Goal: Task Accomplishment & Management: Use online tool/utility

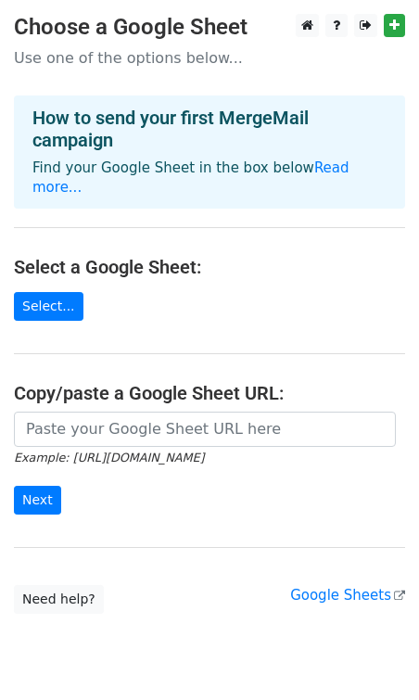
click at [151, 59] on p "Use one of the options below..." at bounding box center [209, 57] width 391 height 19
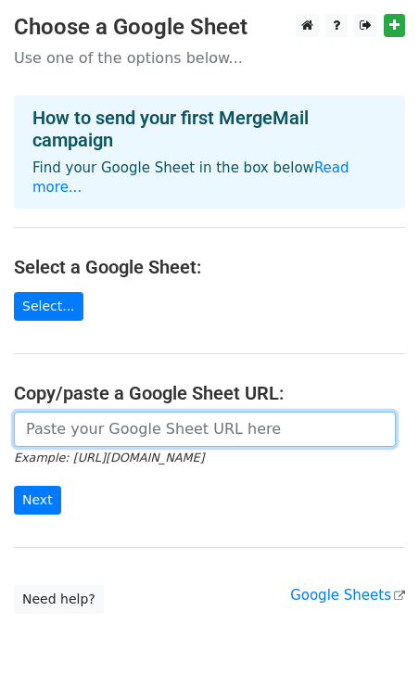
click at [174, 412] on input "url" at bounding box center [205, 429] width 382 height 35
paste input "https://docs.google.com/spreadsheets/d/1zx5tf50yHcr26MFHuB5qwV6RG30ecsDAdKtfIdN…"
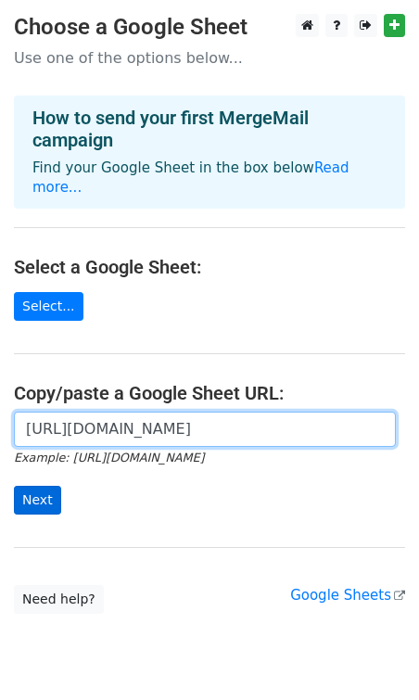
type input "https://docs.google.com/spreadsheets/d/1zx5tf50yHcr26MFHuB5qwV6RG30ecsDAdKtfIdN…"
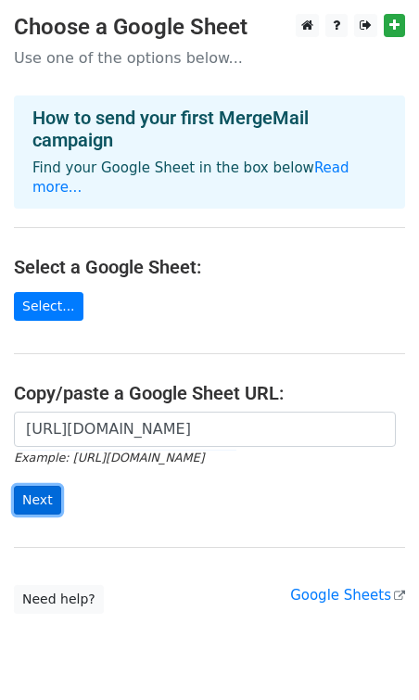
scroll to position [0, 0]
click at [33, 486] on input "Next" at bounding box center [37, 500] width 47 height 29
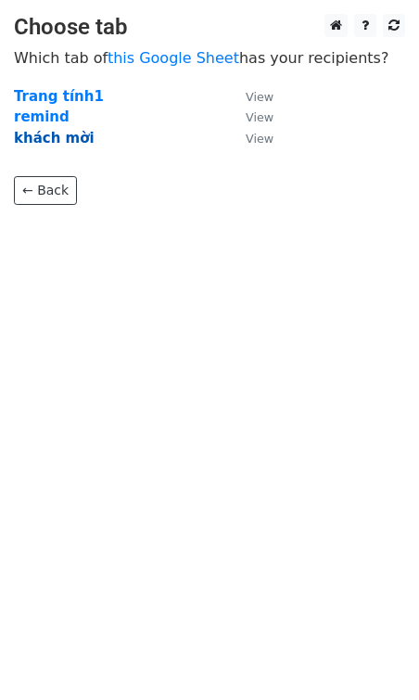
click at [65, 137] on strong "khách mời" at bounding box center [54, 138] width 81 height 17
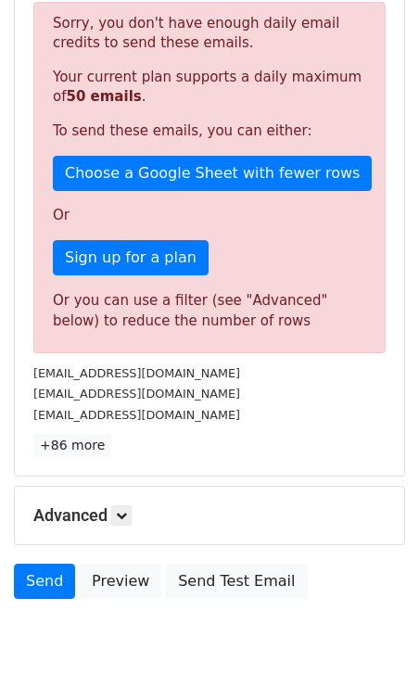
scroll to position [411, 0]
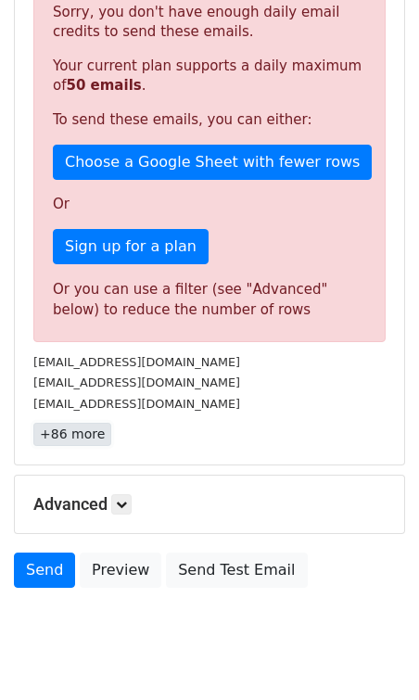
click at [80, 439] on link "+86 more" at bounding box center [72, 434] width 78 height 23
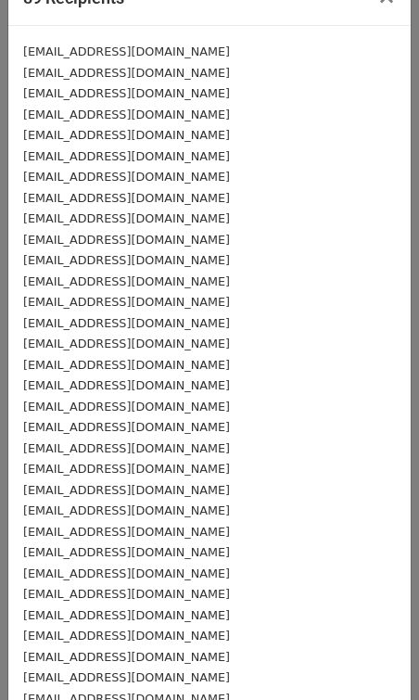
scroll to position [0, 0]
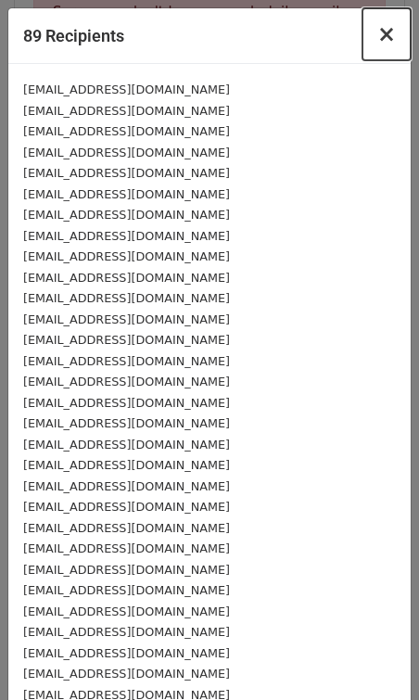
click at [388, 38] on span "×" at bounding box center [386, 34] width 19 height 26
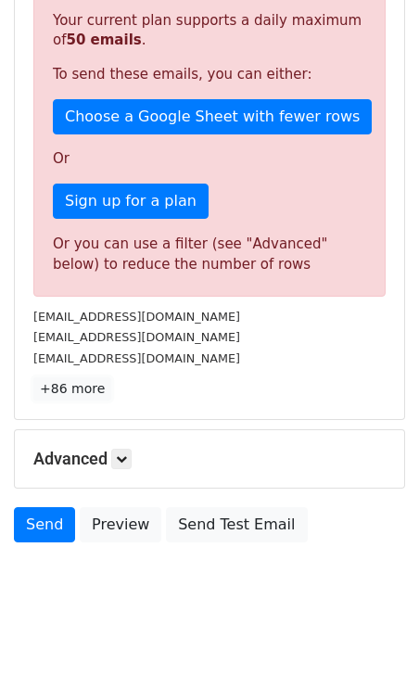
scroll to position [452, 0]
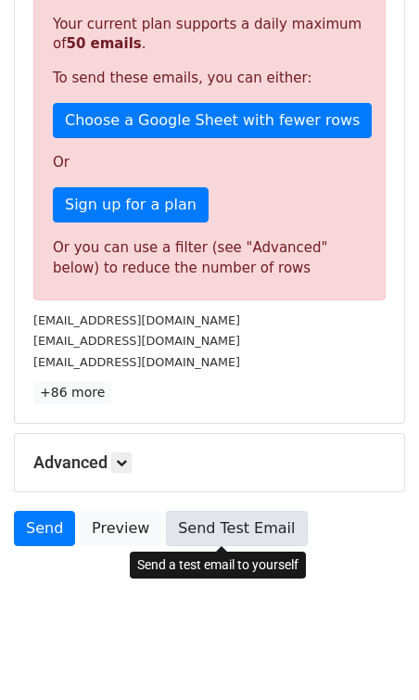
click at [171, 528] on link "Send Test Email" at bounding box center [236, 528] width 141 height 35
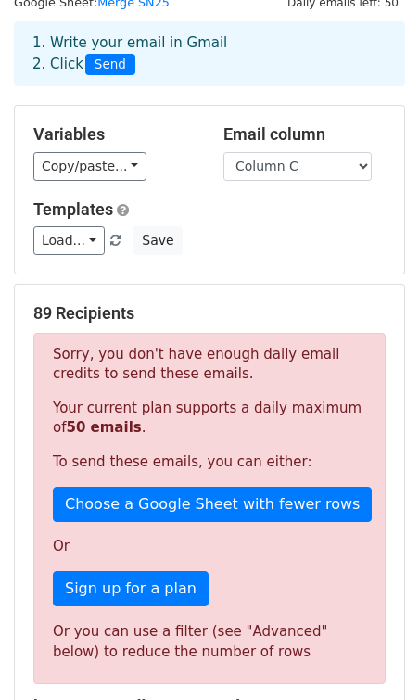
scroll to position [0, 0]
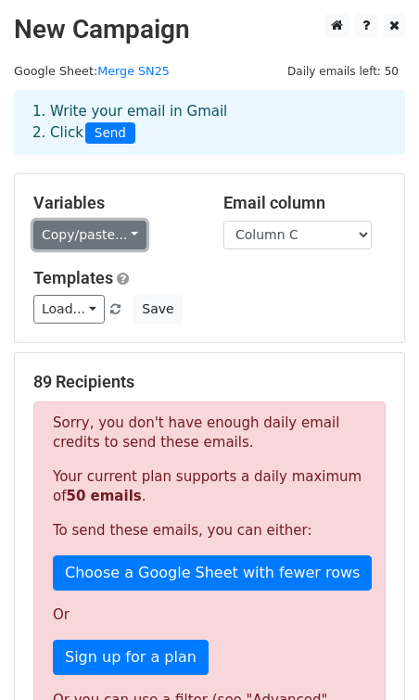
click at [124, 244] on link "Copy/paste..." at bounding box center [89, 235] width 113 height 29
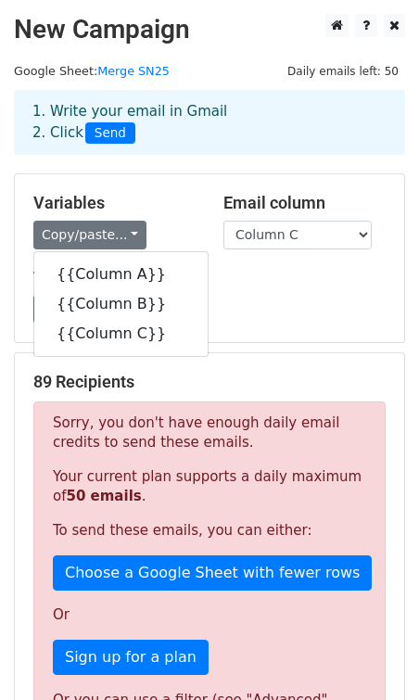
click at [216, 270] on h5 "Templates" at bounding box center [209, 278] width 352 height 20
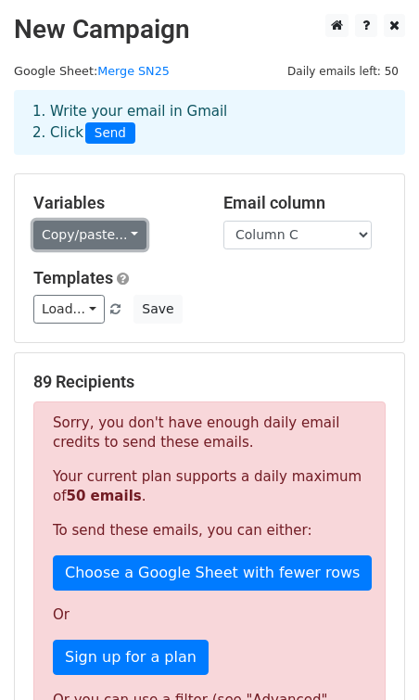
click at [125, 227] on link "Copy/paste..." at bounding box center [89, 235] width 113 height 29
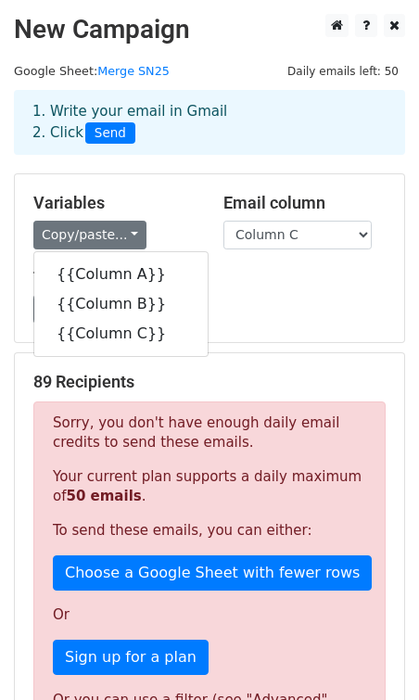
click at [222, 306] on div "Load... No templates saved Save" at bounding box center [209, 309] width 380 height 29
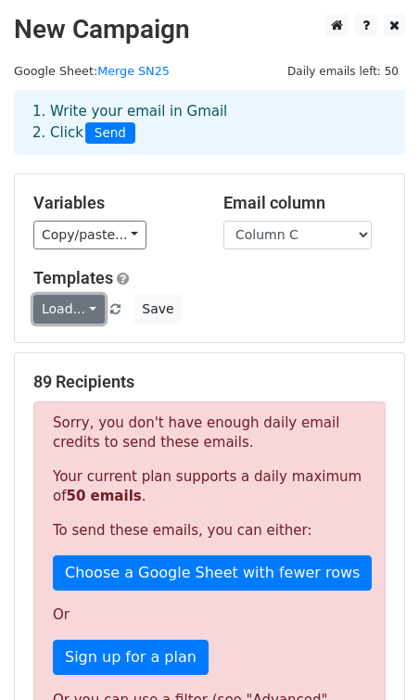
click at [82, 311] on link "Load..." at bounding box center [68, 309] width 71 height 29
click at [194, 301] on div "Load... No templates saved Save" at bounding box center [209, 309] width 380 height 29
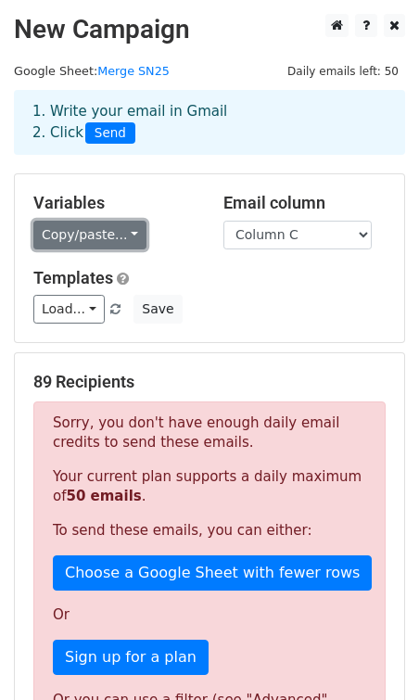
click at [114, 233] on link "Copy/paste..." at bounding box center [89, 235] width 113 height 29
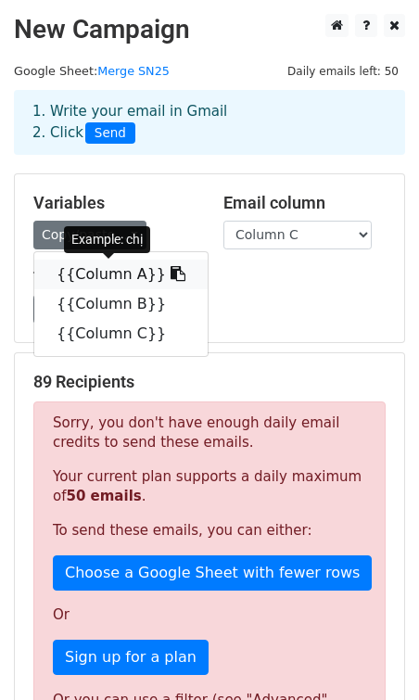
click at [119, 274] on link "{{Column A}}" at bounding box center [120, 275] width 173 height 30
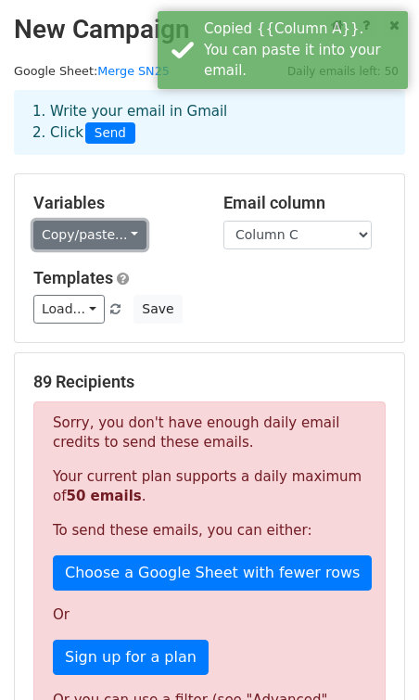
click at [127, 228] on link "Copy/paste..." at bounding box center [89, 235] width 113 height 29
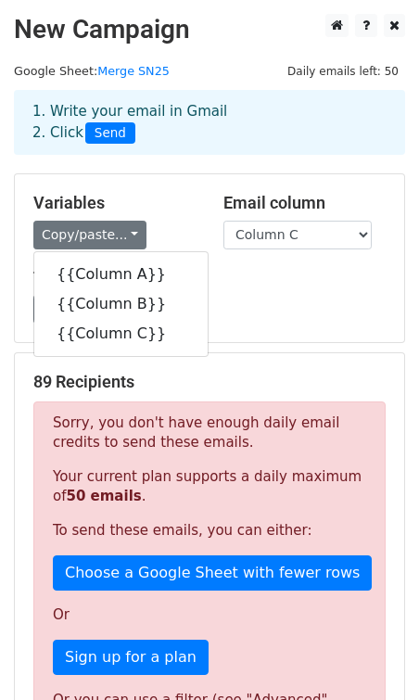
click at [231, 277] on h5 "Templates" at bounding box center [209, 278] width 352 height 20
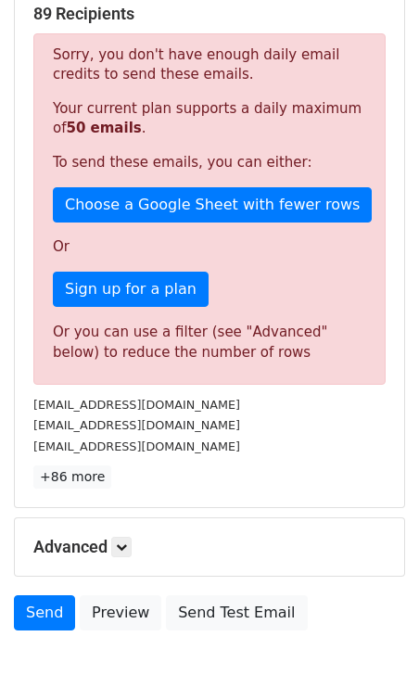
scroll to position [456, 0]
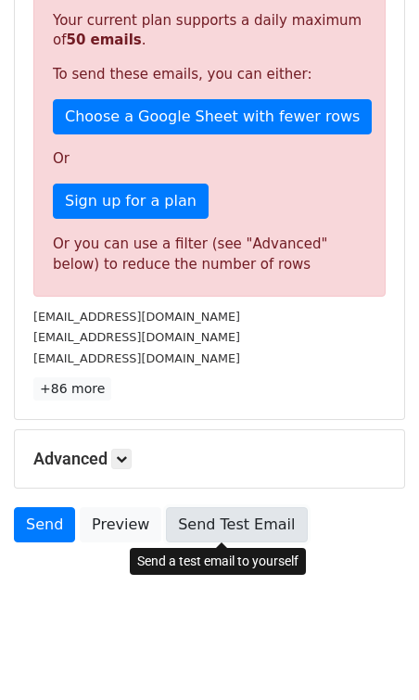
click at [172, 528] on link "Send Test Email" at bounding box center [236, 524] width 141 height 35
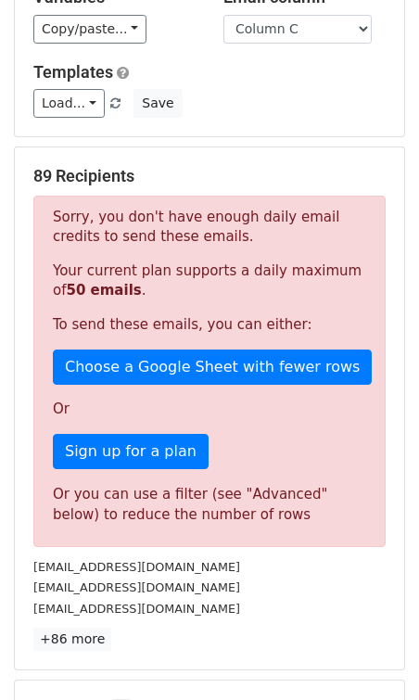
scroll to position [0, 0]
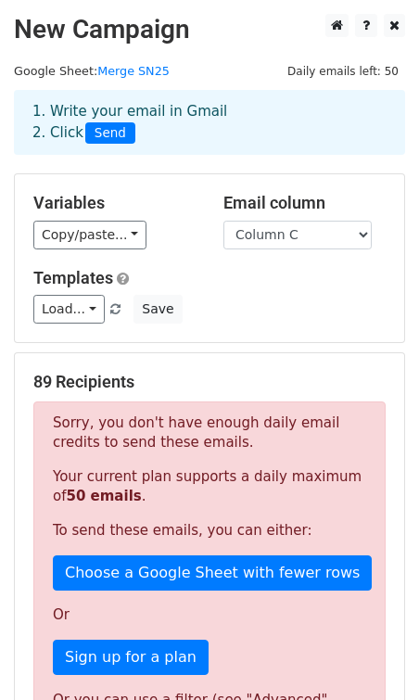
click at [340, 70] on span "Daily emails left: 50" at bounding box center [343, 71] width 124 height 20
click at [92, 312] on link "Load..." at bounding box center [68, 309] width 71 height 29
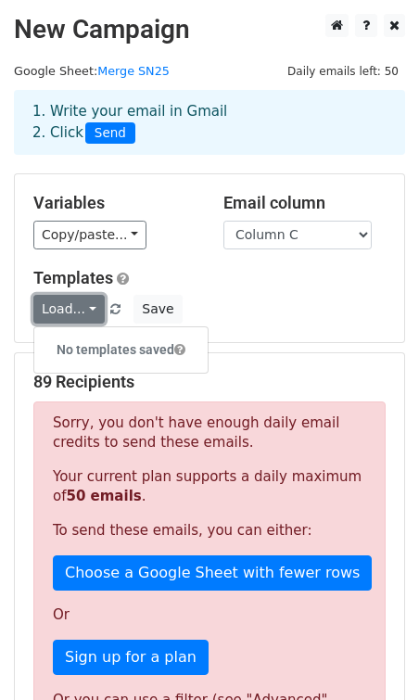
click at [92, 312] on link "Load..." at bounding box center [68, 309] width 71 height 29
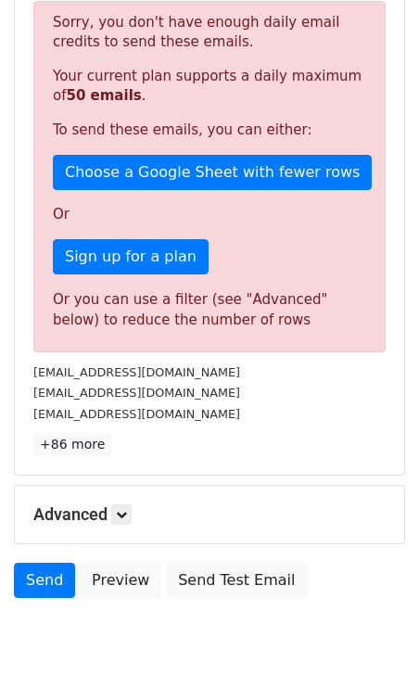
scroll to position [456, 0]
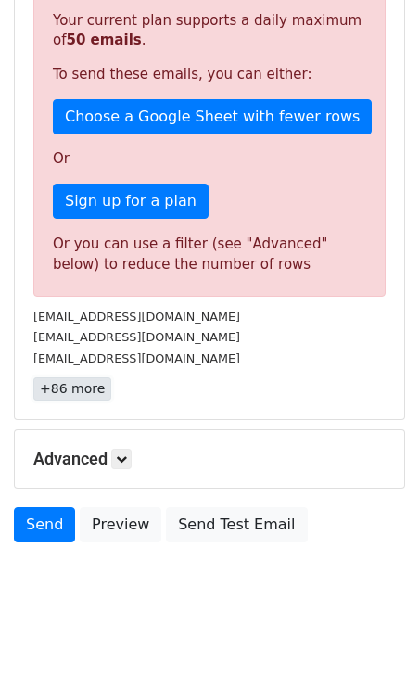
click at [87, 386] on link "+86 more" at bounding box center [72, 388] width 78 height 23
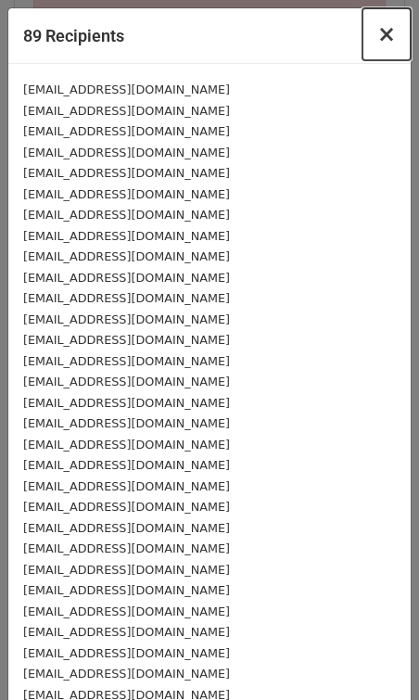
click at [392, 39] on span "×" at bounding box center [386, 34] width 19 height 26
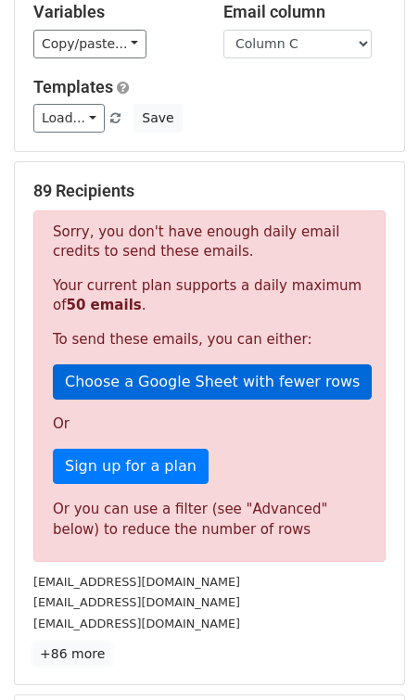
scroll to position [204, 0]
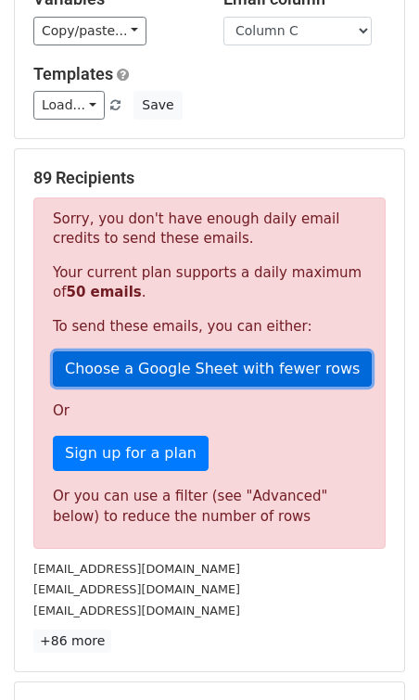
click at [139, 378] on link "Choose a Google Sheet with fewer rows" at bounding box center [212, 368] width 319 height 35
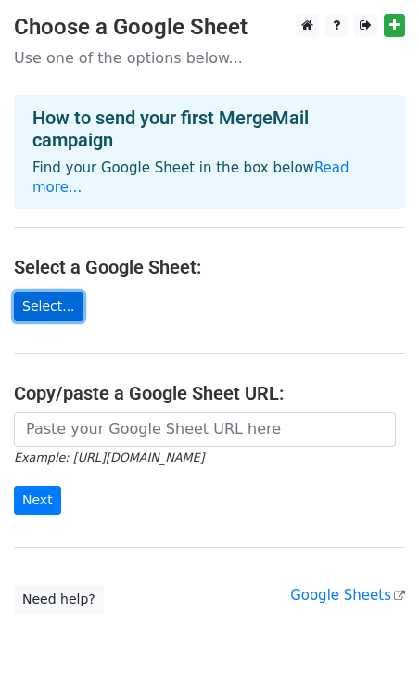
click at [58, 292] on link "Select..." at bounding box center [49, 306] width 70 height 29
click at [102, 390] on main "Choose a Google Sheet Use one of the options below... How to send your first Me…" at bounding box center [209, 314] width 419 height 600
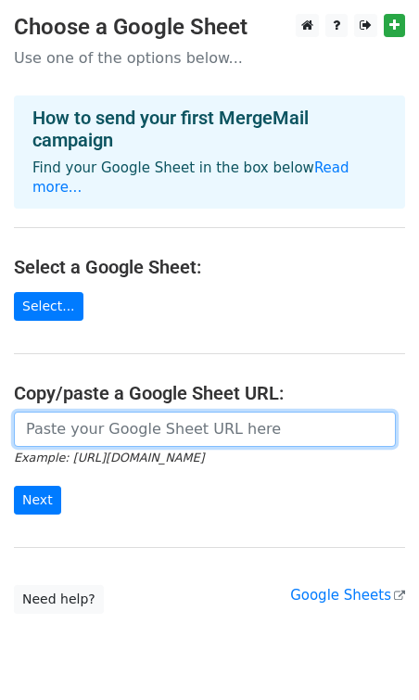
click at [104, 412] on input "url" at bounding box center [205, 429] width 382 height 35
paste input "https://docs.google.com/spreadsheets/d/1zx5tf50yHcr26MFHuB5qwV6RG30ecsDAdKtfIdN…"
type input "https://docs.google.com/spreadsheets/d/1zx5tf50yHcr26MFHuB5qwV6RG30ecsDAdKtfIdN…"
click at [14, 486] on input "Next" at bounding box center [37, 500] width 47 height 29
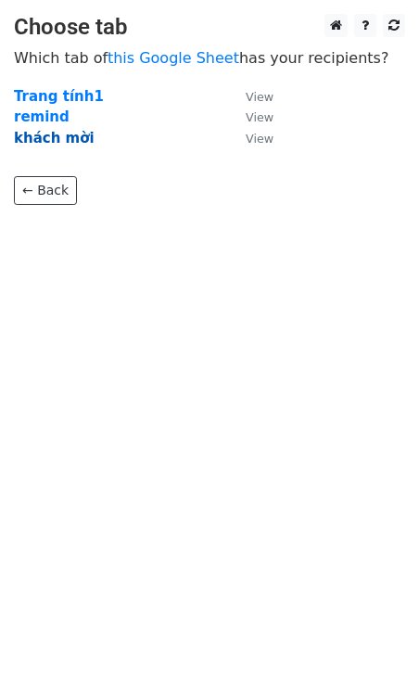
click at [68, 134] on strong "khách mời" at bounding box center [54, 138] width 81 height 17
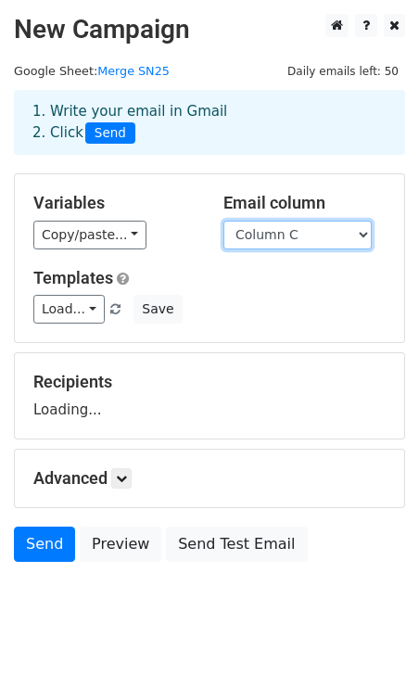
click at [261, 237] on select "Column A Column B Column C" at bounding box center [297, 235] width 148 height 29
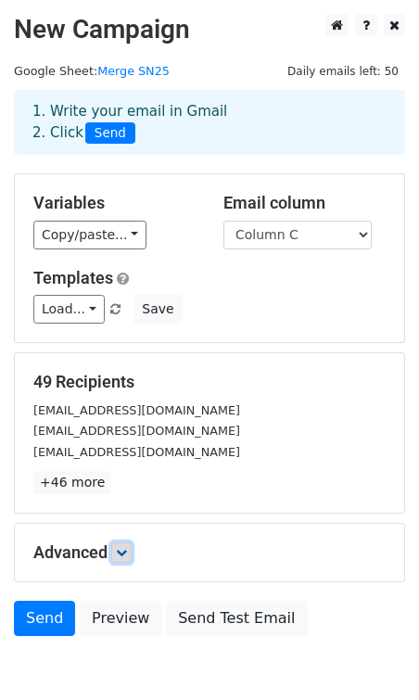
click at [120, 550] on icon at bounding box center [121, 552] width 11 height 11
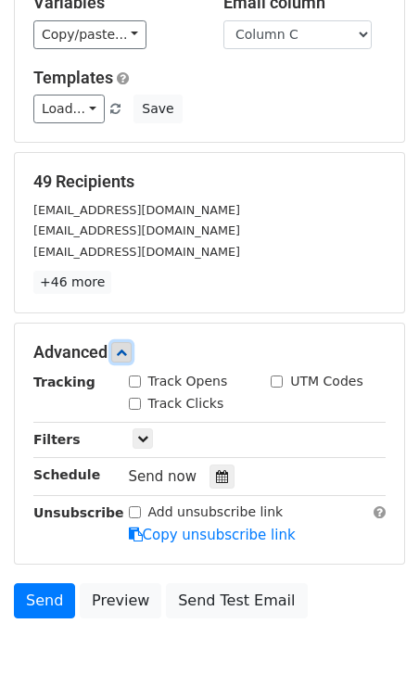
scroll to position [222, 0]
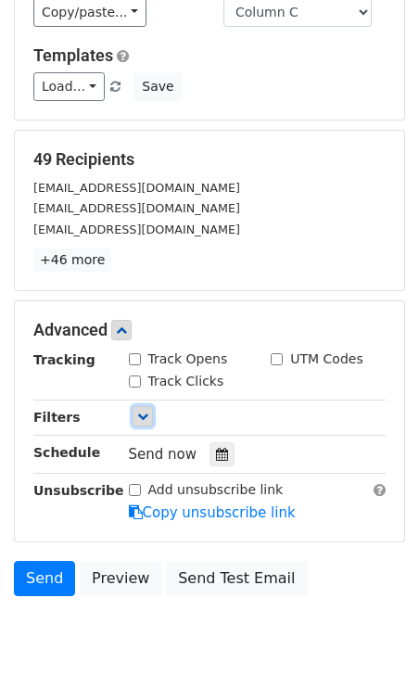
click at [148, 420] on link at bounding box center [143, 416] width 20 height 20
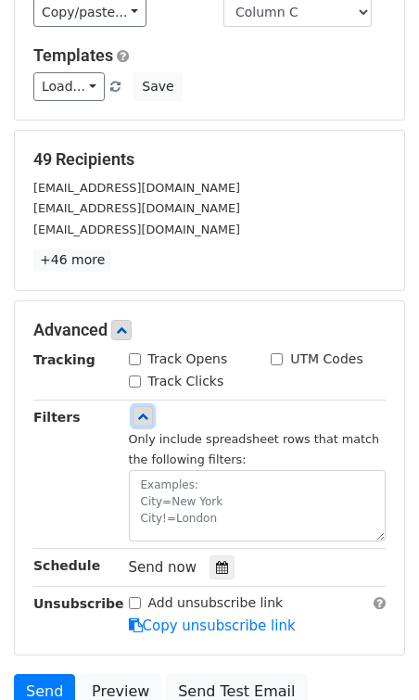
click at [147, 420] on icon at bounding box center [142, 416] width 11 height 11
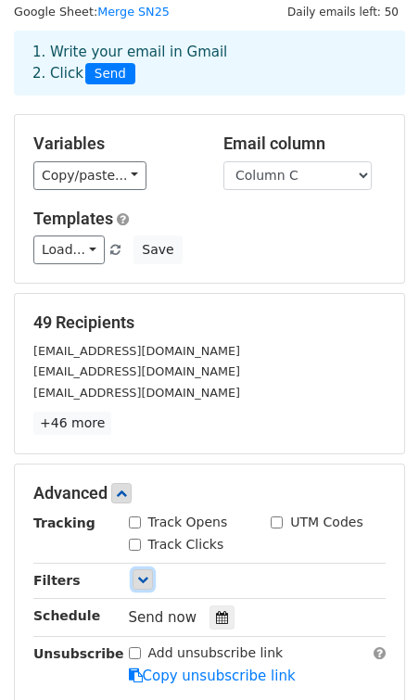
scroll to position [0, 0]
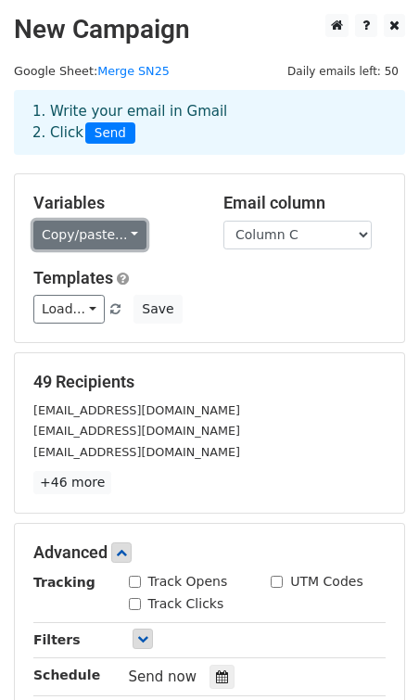
click at [122, 232] on link "Copy/paste..." at bounding box center [89, 235] width 113 height 29
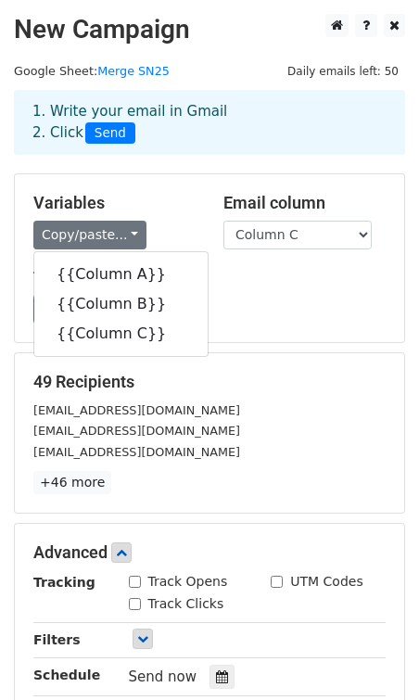
click at [169, 210] on h5 "Variables" at bounding box center [114, 203] width 162 height 20
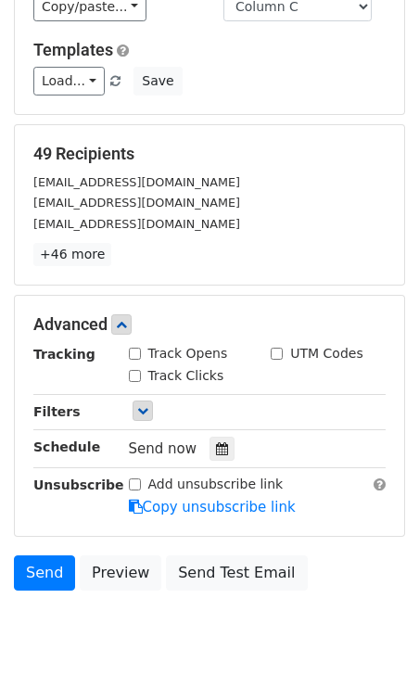
scroll to position [275, 0]
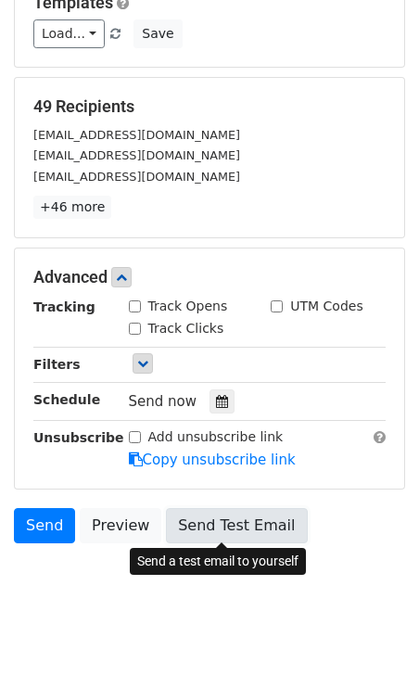
click at [208, 528] on link "Send Test Email" at bounding box center [236, 525] width 141 height 35
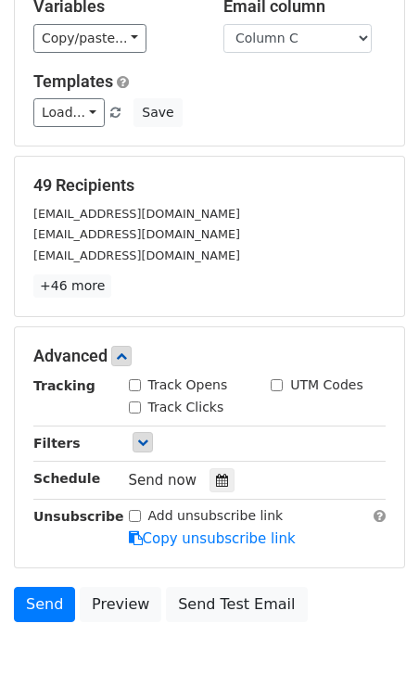
scroll to position [0, 0]
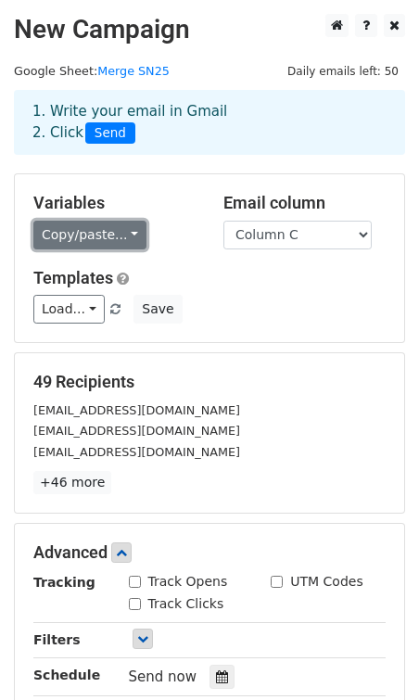
click at [85, 224] on link "Copy/paste..." at bounding box center [89, 235] width 113 height 29
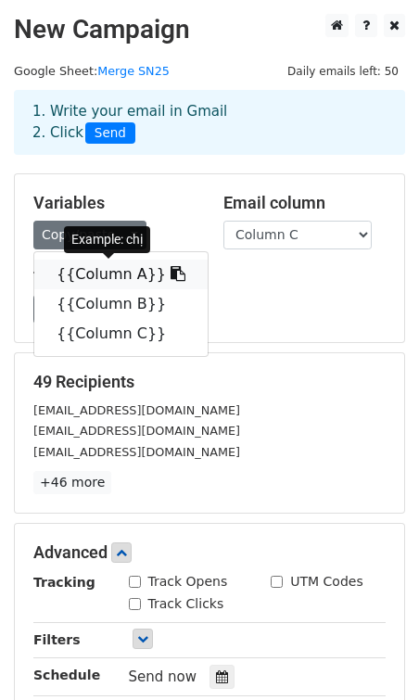
click at [110, 261] on link "{{Column A}}" at bounding box center [120, 275] width 173 height 30
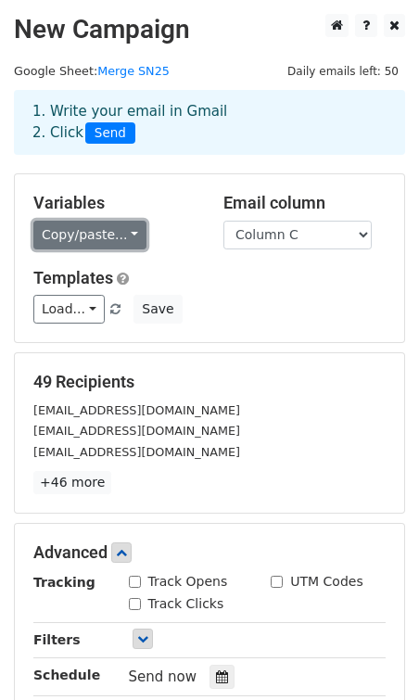
click at [122, 244] on link "Copy/paste..." at bounding box center [89, 235] width 113 height 29
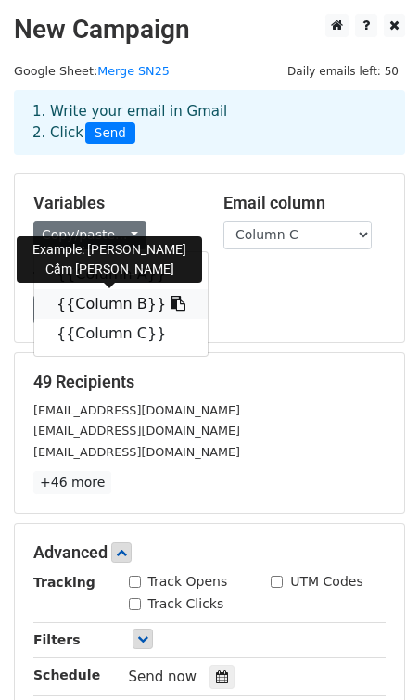
click at [116, 299] on link "{{Column B}}" at bounding box center [120, 304] width 173 height 30
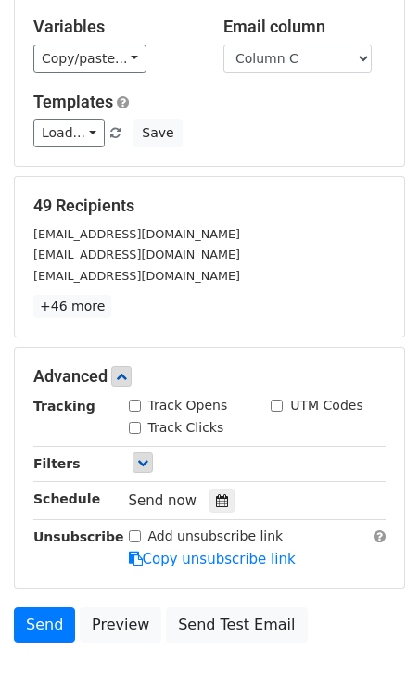
scroll to position [275, 0]
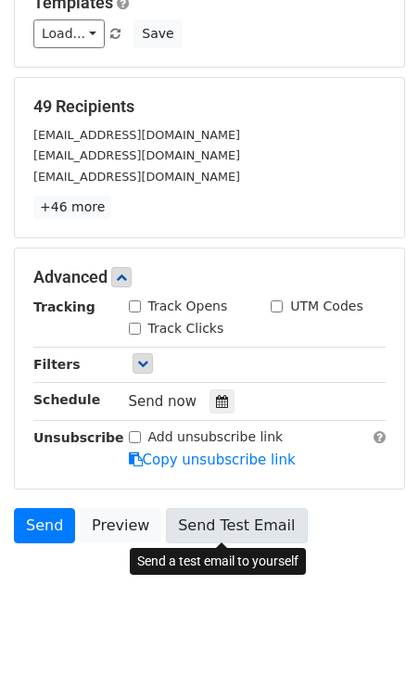
click at [187, 531] on link "Send Test Email" at bounding box center [236, 525] width 141 height 35
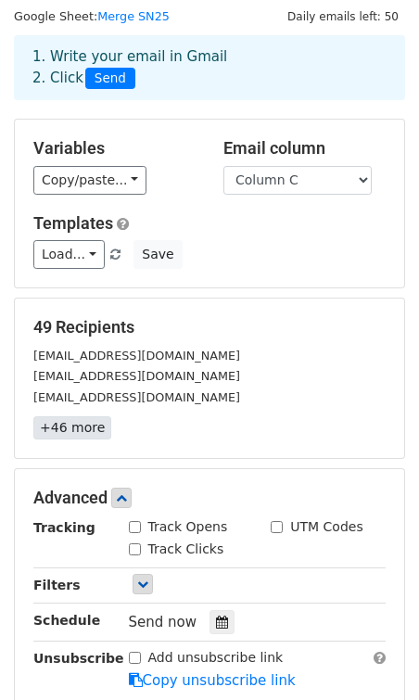
scroll to position [26, 0]
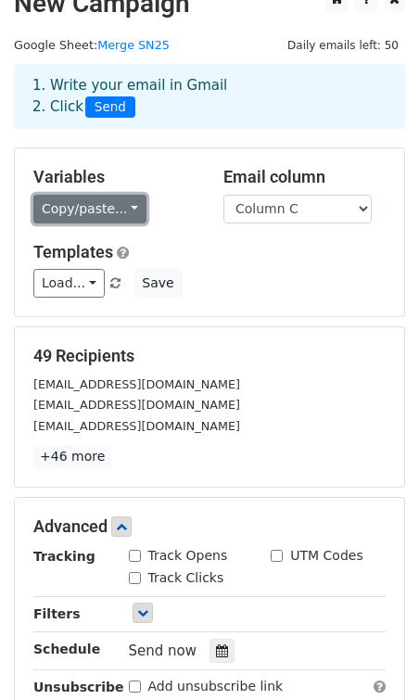
click at [99, 210] on link "Copy/paste..." at bounding box center [89, 209] width 113 height 29
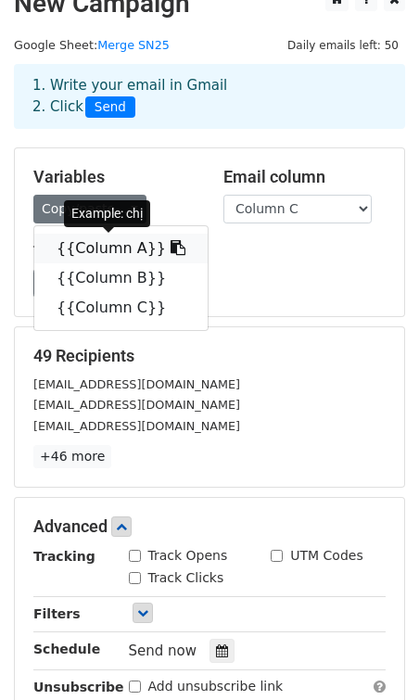
click at [96, 250] on link "{{Column A}}" at bounding box center [120, 249] width 173 height 30
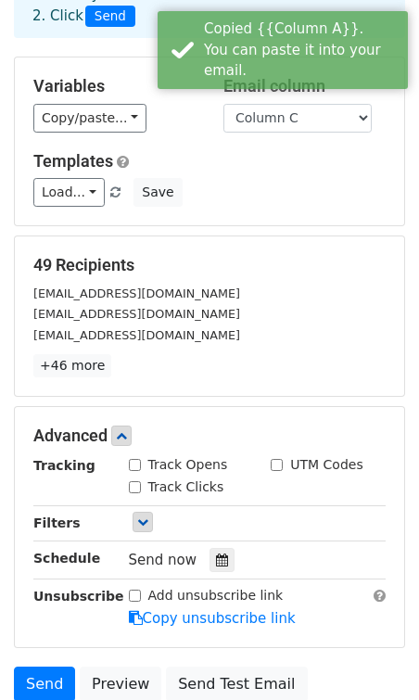
scroll to position [275, 0]
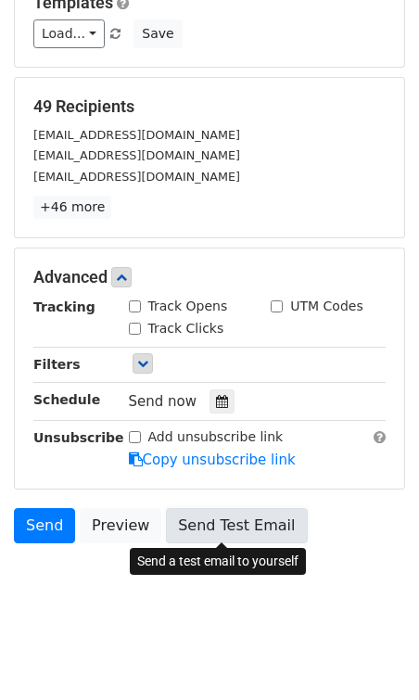
click at [185, 519] on link "Send Test Email" at bounding box center [236, 525] width 141 height 35
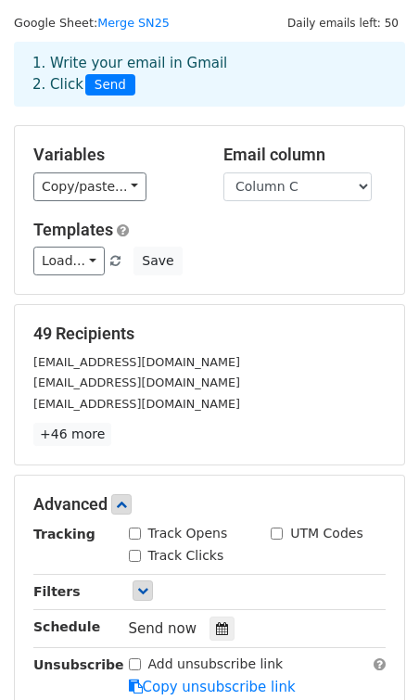
scroll to position [0, 0]
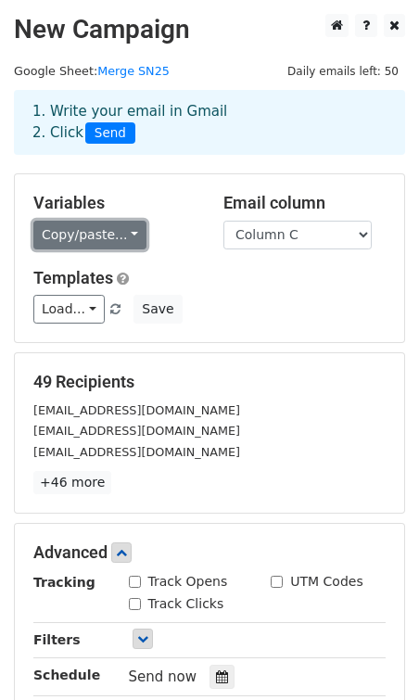
click at [121, 241] on link "Copy/paste..." at bounding box center [89, 235] width 113 height 29
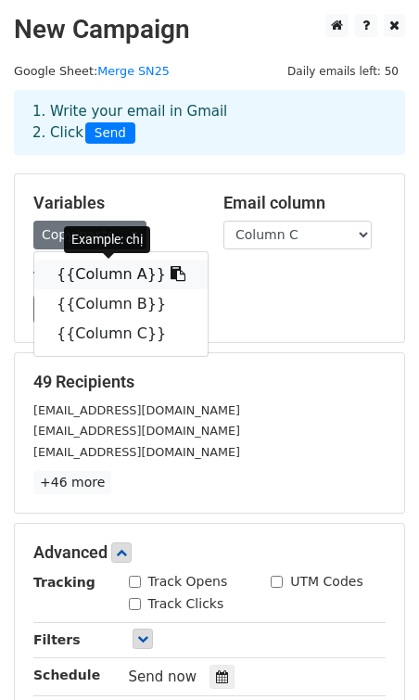
click at [128, 276] on link "{{Column A}}" at bounding box center [120, 275] width 173 height 30
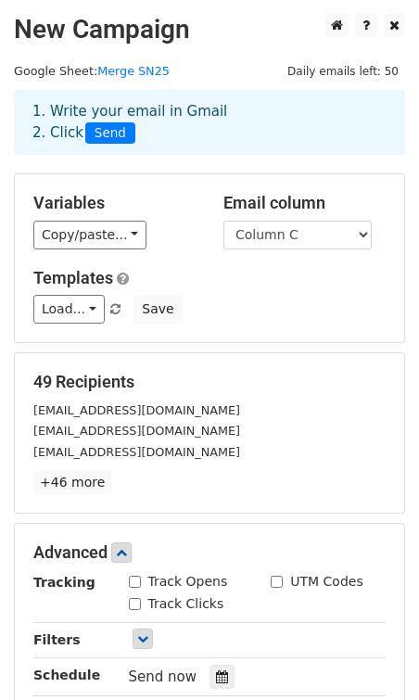
scroll to position [275, 0]
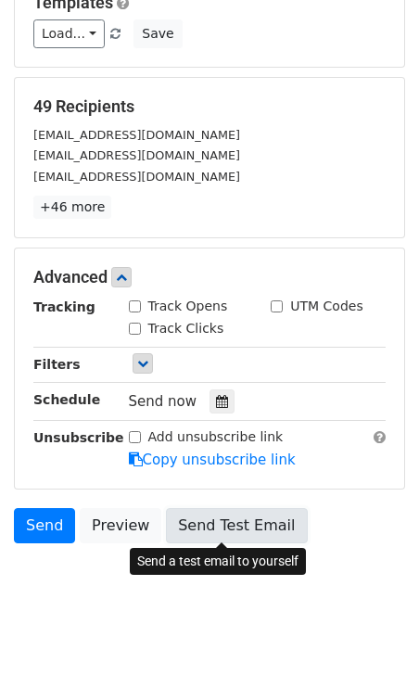
click at [224, 530] on link "Send Test Email" at bounding box center [236, 525] width 141 height 35
click at [191, 526] on link "Send Test Email" at bounding box center [236, 525] width 141 height 35
click at [188, 538] on link "Send Test Email" at bounding box center [236, 525] width 141 height 35
click at [185, 517] on link "Send Test Email" at bounding box center [236, 525] width 141 height 35
click at [218, 518] on link "Send Test Email" at bounding box center [236, 525] width 141 height 35
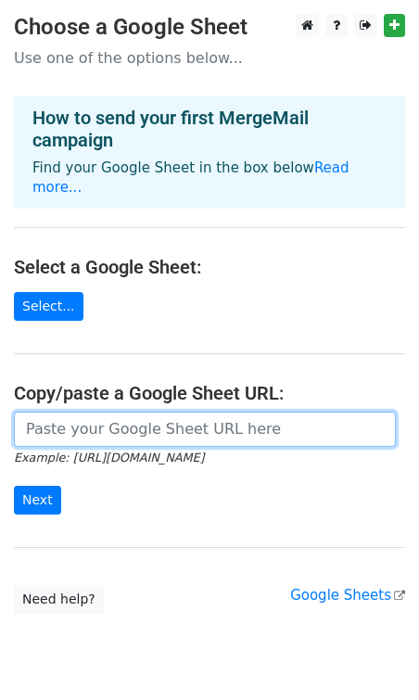
click at [229, 413] on input "url" at bounding box center [205, 429] width 382 height 35
paste input "https://docs.google.com/spreadsheets/d/1zx5tf50yHcr26MFHuB5qwV6RG30ecsDAdKtfIdN…"
type input "https://docs.google.com/spreadsheets/d/1zx5tf50yHcr26MFHuB5qwV6RG30ecsDAdKtfIdN…"
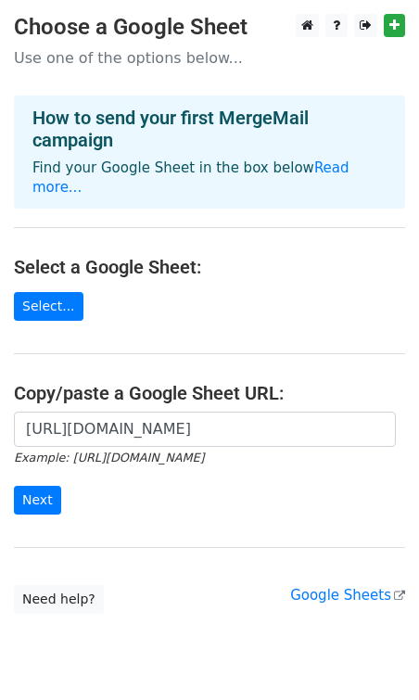
scroll to position [0, 0]
click at [39, 486] on input "Next" at bounding box center [37, 500] width 47 height 29
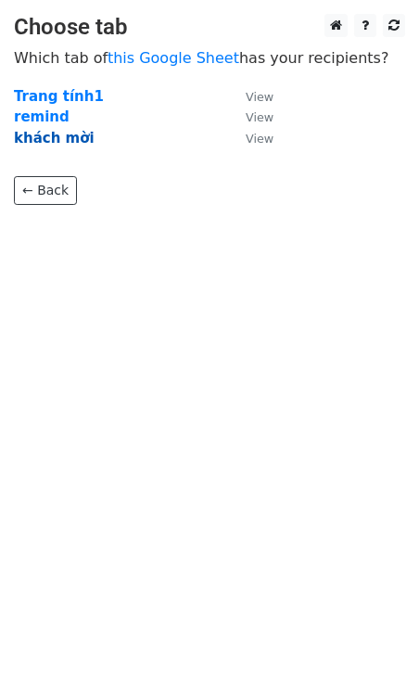
click at [66, 135] on strong "khách mời" at bounding box center [54, 138] width 81 height 17
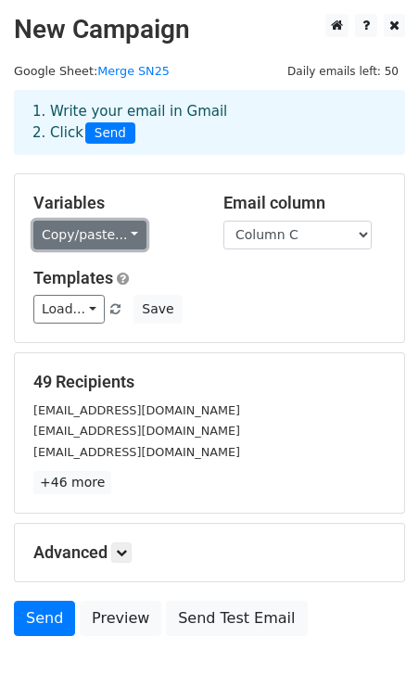
click at [119, 240] on link "Copy/paste..." at bounding box center [89, 235] width 113 height 29
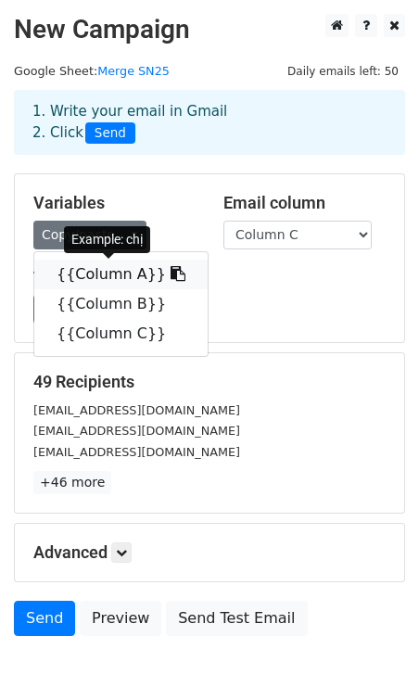
click at [117, 271] on link "{{Column A}}" at bounding box center [120, 275] width 173 height 30
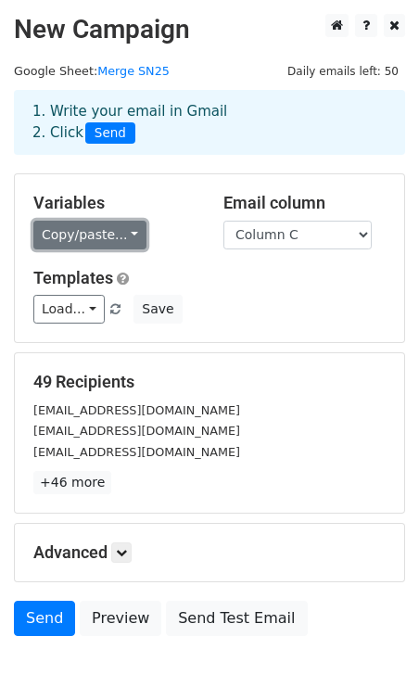
click at [113, 227] on link "Copy/paste..." at bounding box center [89, 235] width 113 height 29
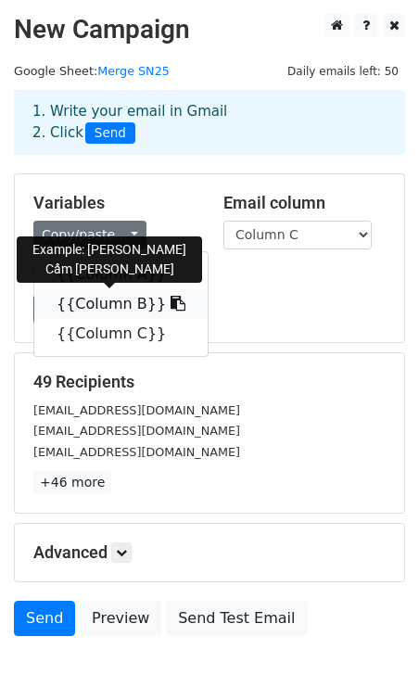
click at [107, 301] on link "{{Column B}}" at bounding box center [120, 304] width 173 height 30
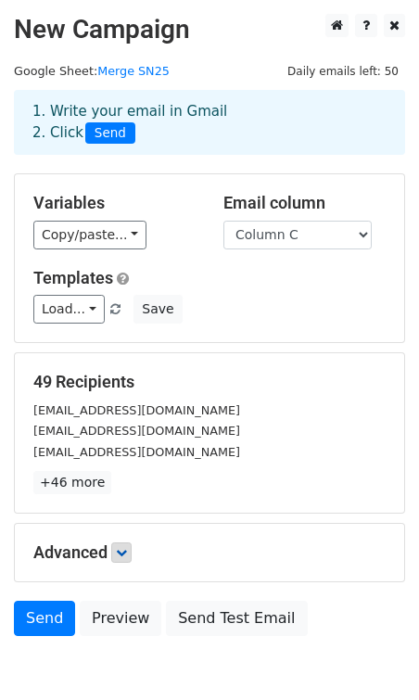
scroll to position [94, 0]
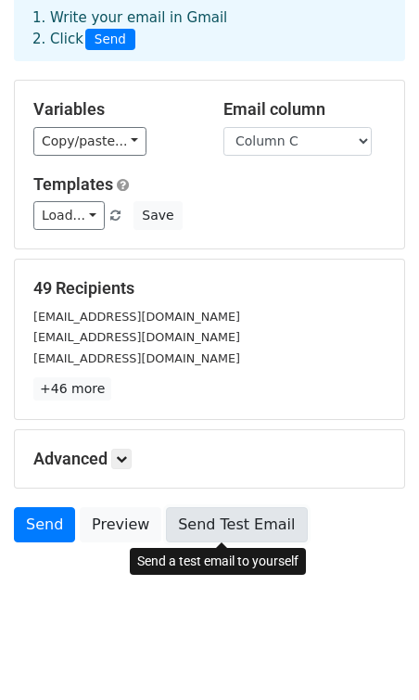
click at [184, 535] on link "Send Test Email" at bounding box center [236, 524] width 141 height 35
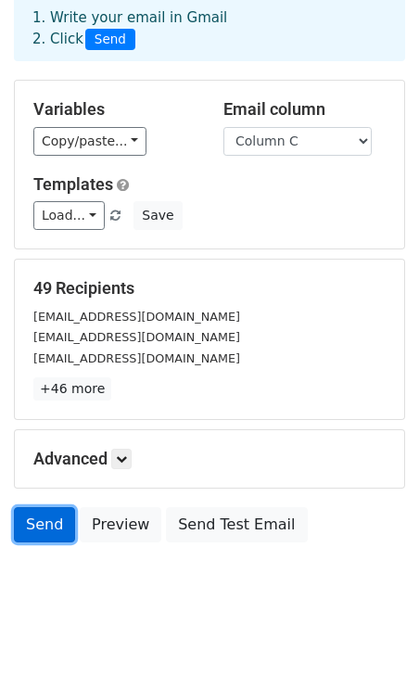
click at [56, 521] on link "Send" at bounding box center [44, 524] width 61 height 35
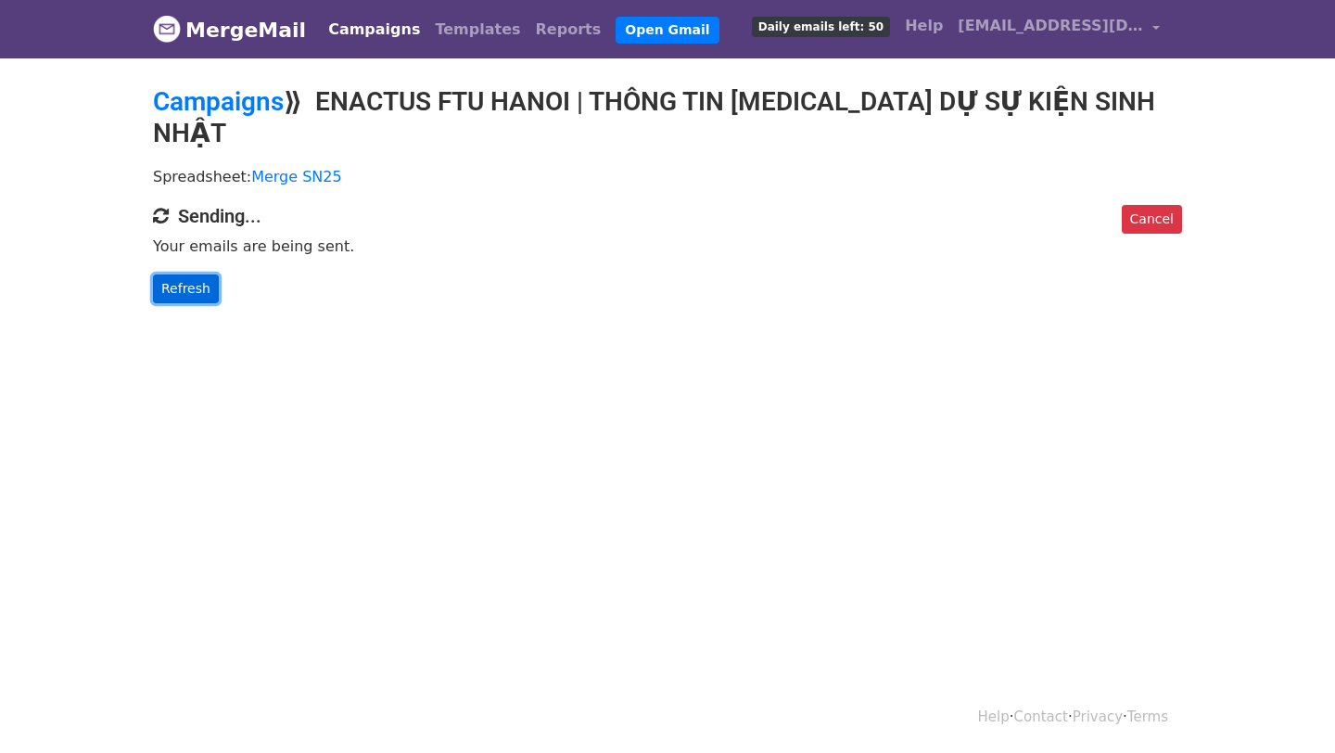
click at [165, 274] on link "Refresh" at bounding box center [186, 288] width 66 height 29
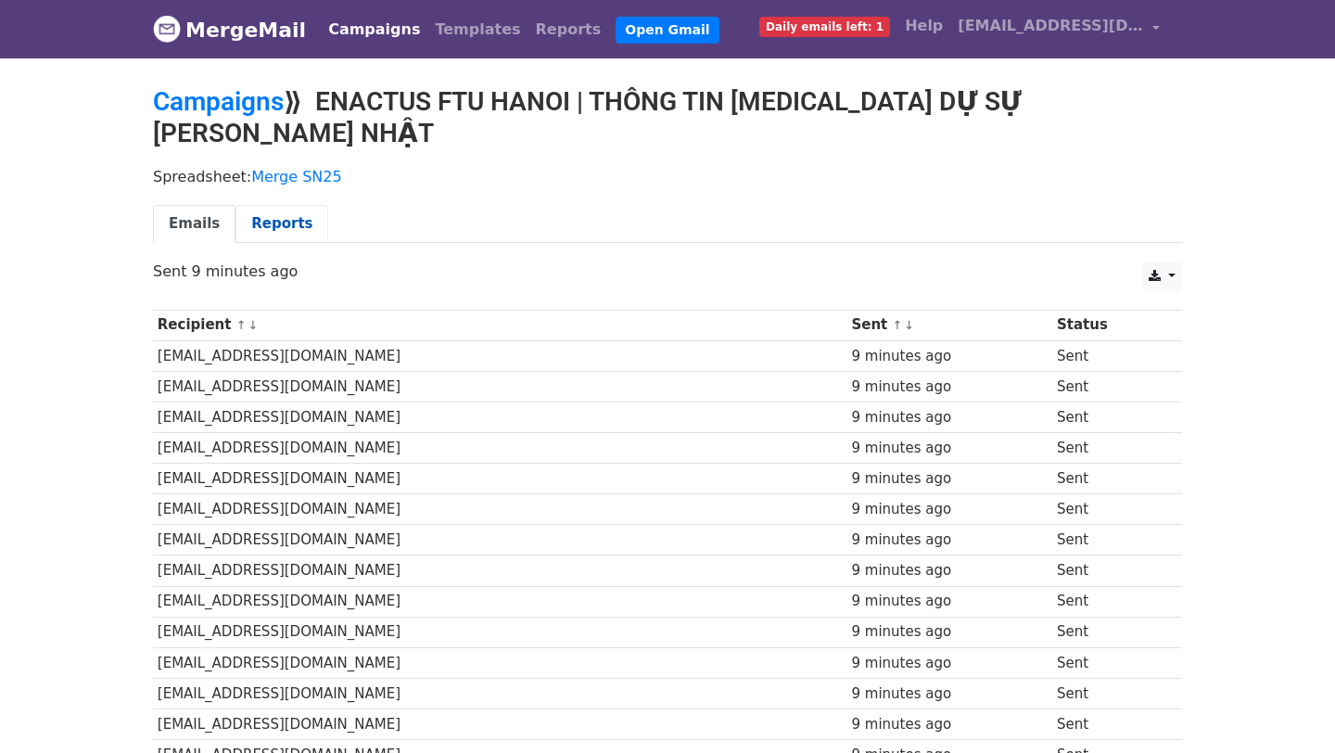
click at [280, 205] on link "Reports" at bounding box center [281, 224] width 93 height 38
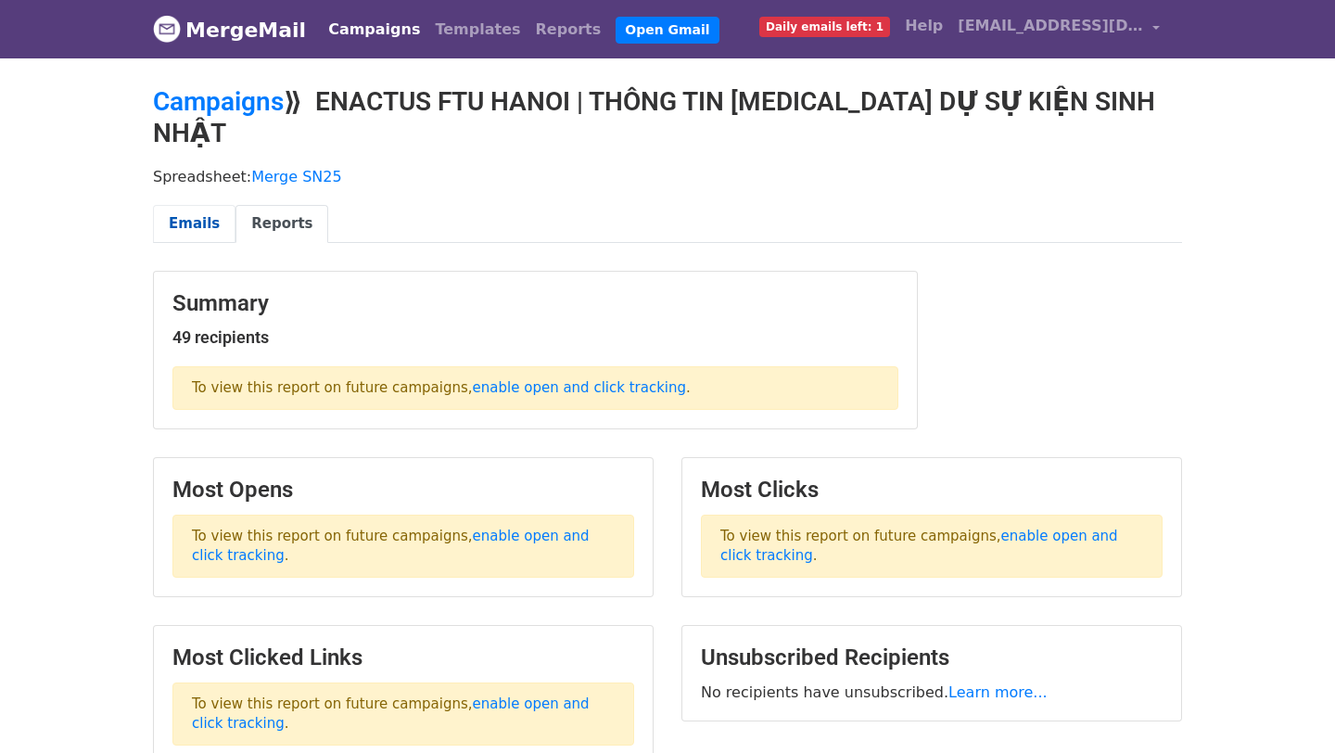
click at [217, 205] on link "Emails" at bounding box center [194, 224] width 83 height 38
